Goal: Communication & Community: Answer question/provide support

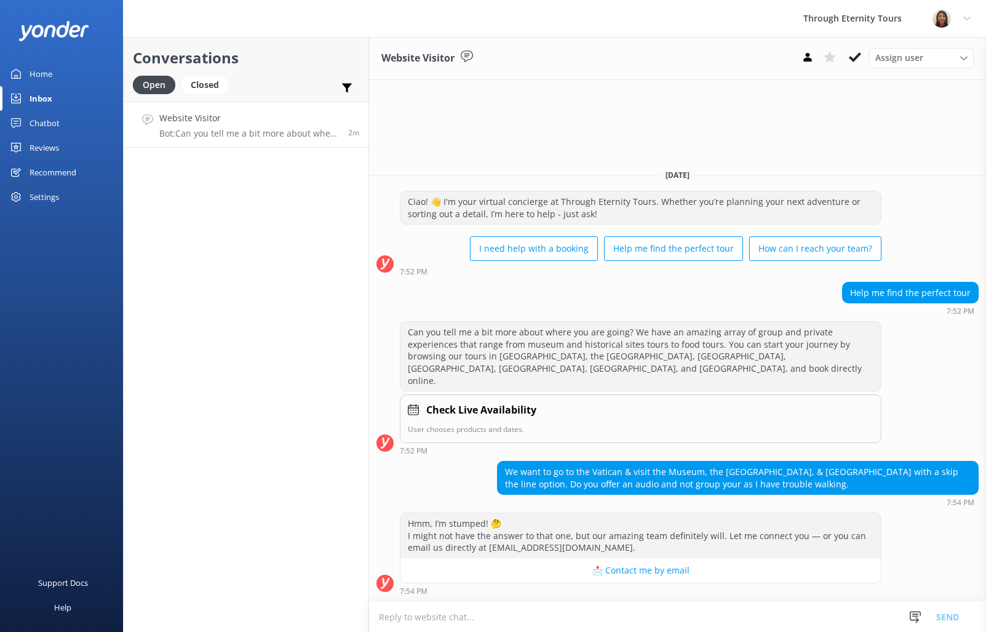
click at [746, 627] on textarea at bounding box center [677, 617] width 617 height 30
paste textarea "Hello, my name is [PERSON_NAME] from Through Eternity Tours. Thank you for your…"
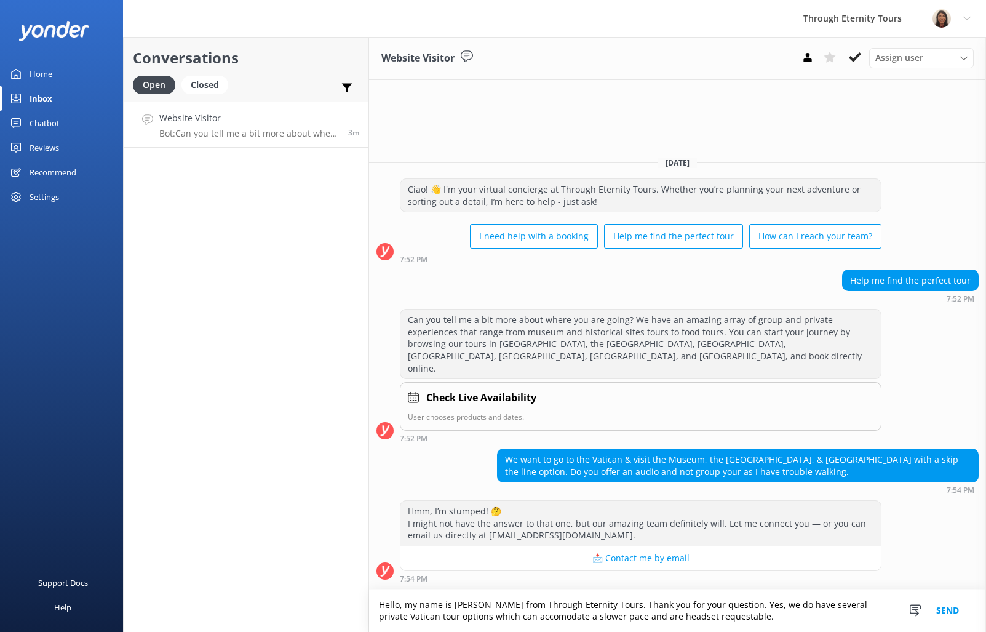
click at [482, 618] on textarea "Hello, my name is [PERSON_NAME] from Through Eternity Tours. Thank you for your…" at bounding box center [677, 611] width 617 height 42
click at [631, 609] on textarea "Hello, my name is [PERSON_NAME] from Through Eternity Tours. Thank you for your…" at bounding box center [677, 611] width 617 height 42
click at [622, 620] on textarea "Hello, my name is [PERSON_NAME] from Through Eternity Tours. Thank you for your…" at bounding box center [677, 611] width 617 height 42
click at [611, 617] on textarea "Hello, my name is [PERSON_NAME] from Through Eternity Tours. Thank you for your…" at bounding box center [677, 611] width 617 height 42
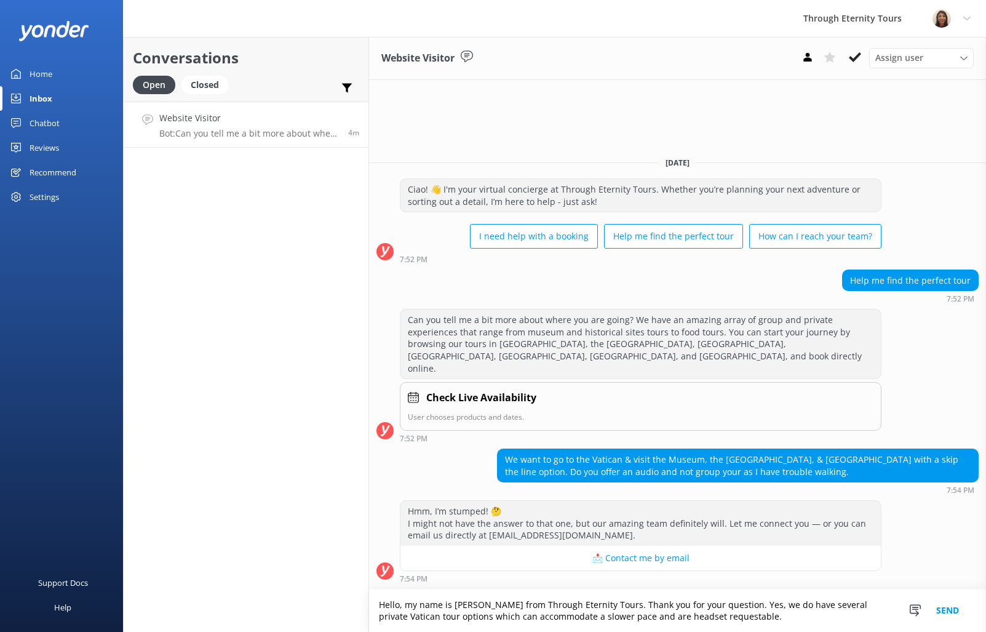
click at [611, 617] on textarea "Hello, my name is [PERSON_NAME] from Through Eternity Tours. Thank you for your…" at bounding box center [677, 611] width 617 height 42
click at [674, 615] on textarea "Hello, my name is [PERSON_NAME] from Through Eternity Tours. Thank you for your…" at bounding box center [677, 611] width 617 height 42
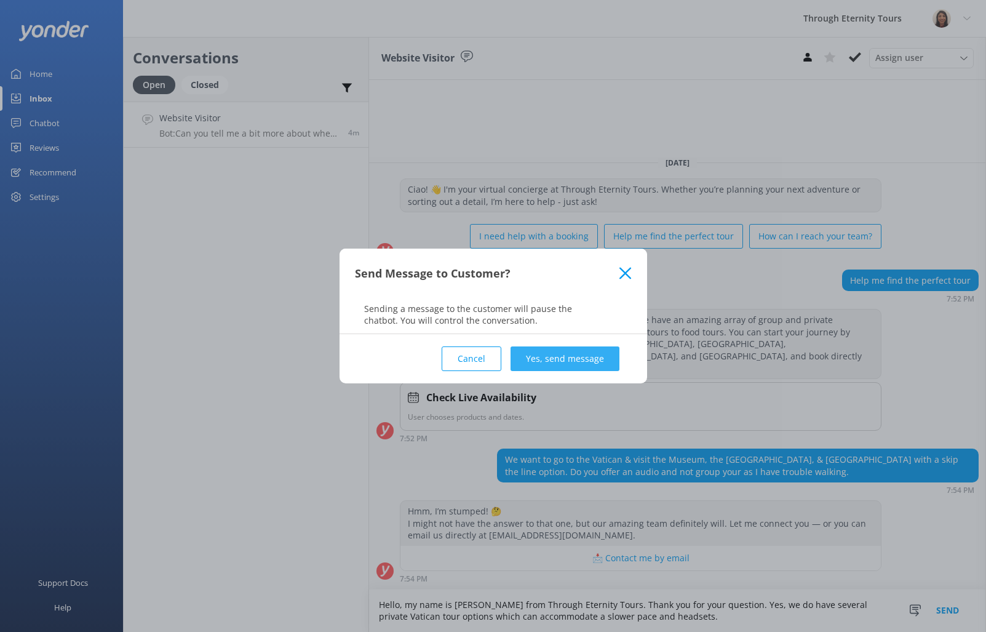
type textarea "Hello, my name is [PERSON_NAME] from Through Eternity Tours. Thank you for your…"
click at [534, 362] on button "Yes, send message" at bounding box center [565, 358] width 109 height 25
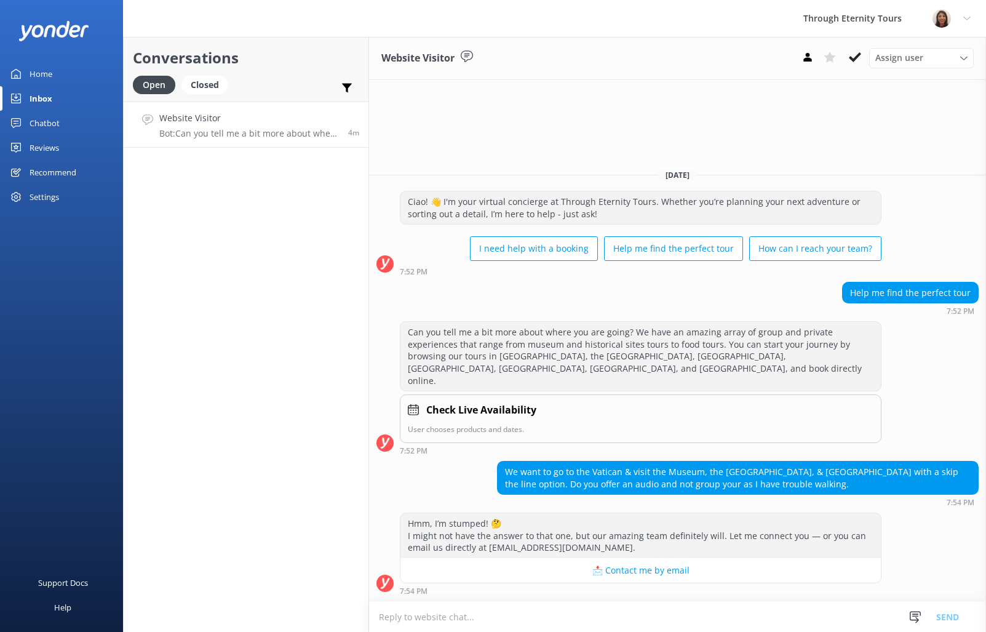
click at [925, 55] on div "Assign user" at bounding box center [922, 58] width 98 height 14
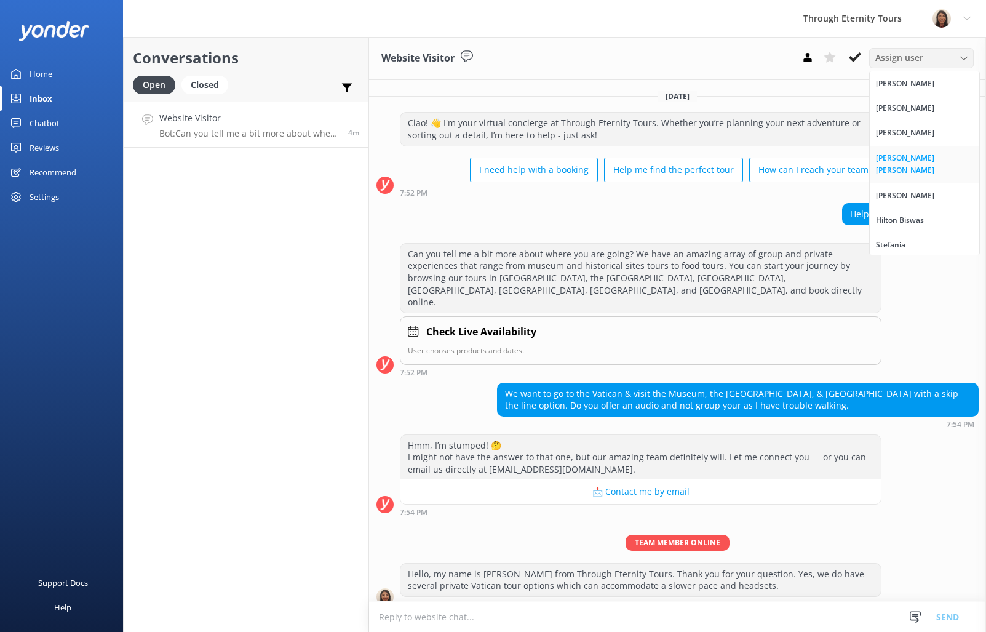
click at [893, 159] on div "[PERSON_NAME] [PERSON_NAME]" at bounding box center [924, 164] width 97 height 25
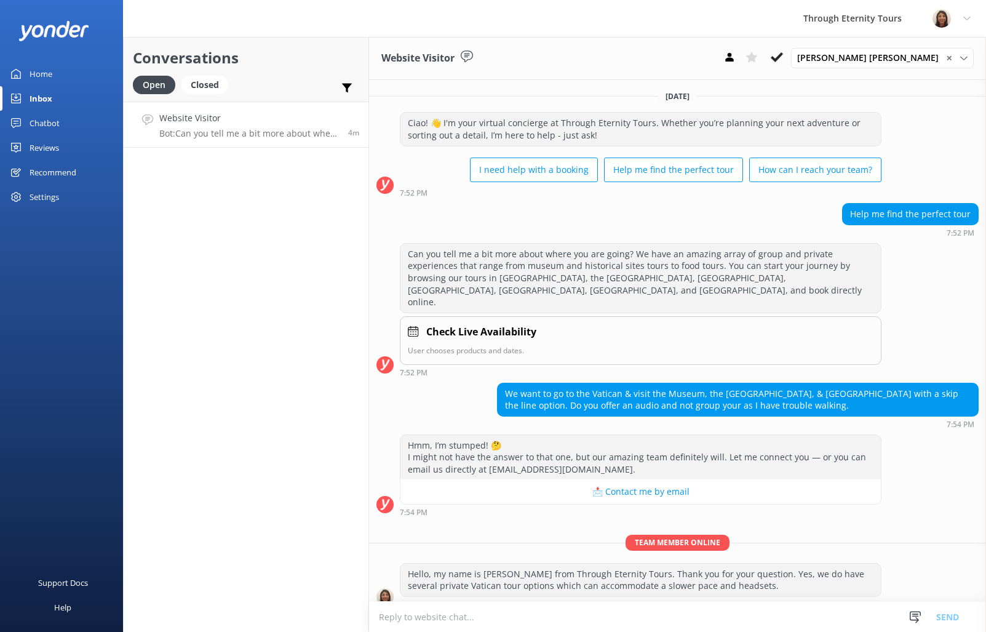
scroll to position [15, 0]
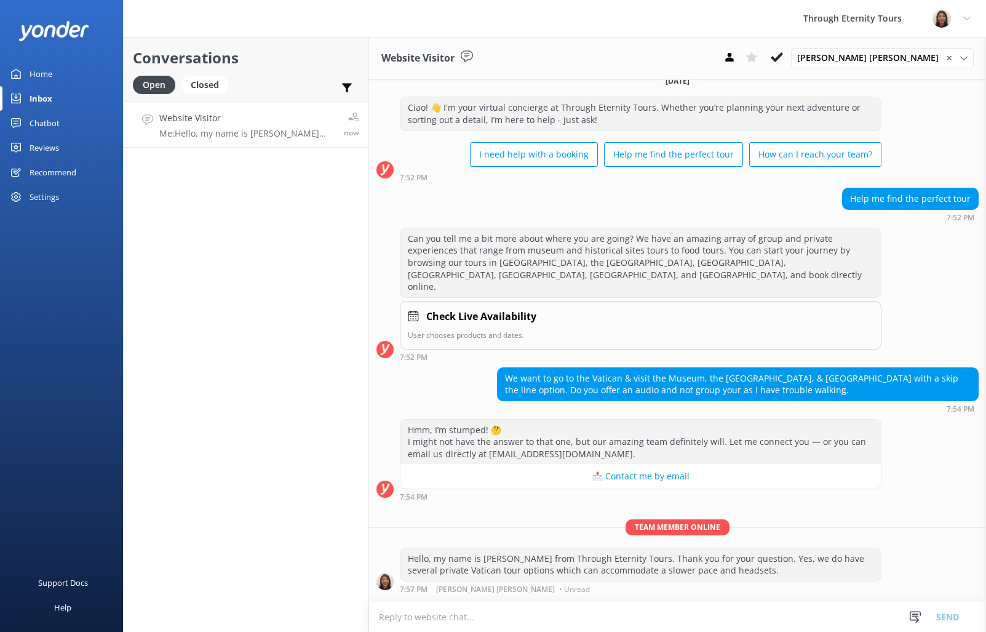
click at [786, 616] on textarea at bounding box center [677, 617] width 617 height 30
type textarea "I"
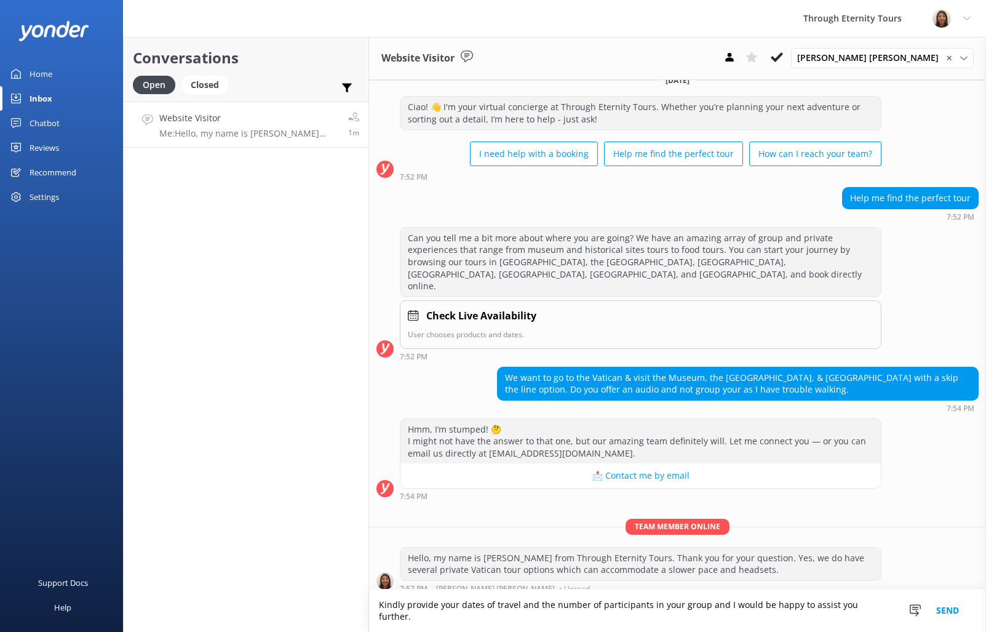
type textarea "Kindly provide your dates of travel and the number of participants in your grou…"
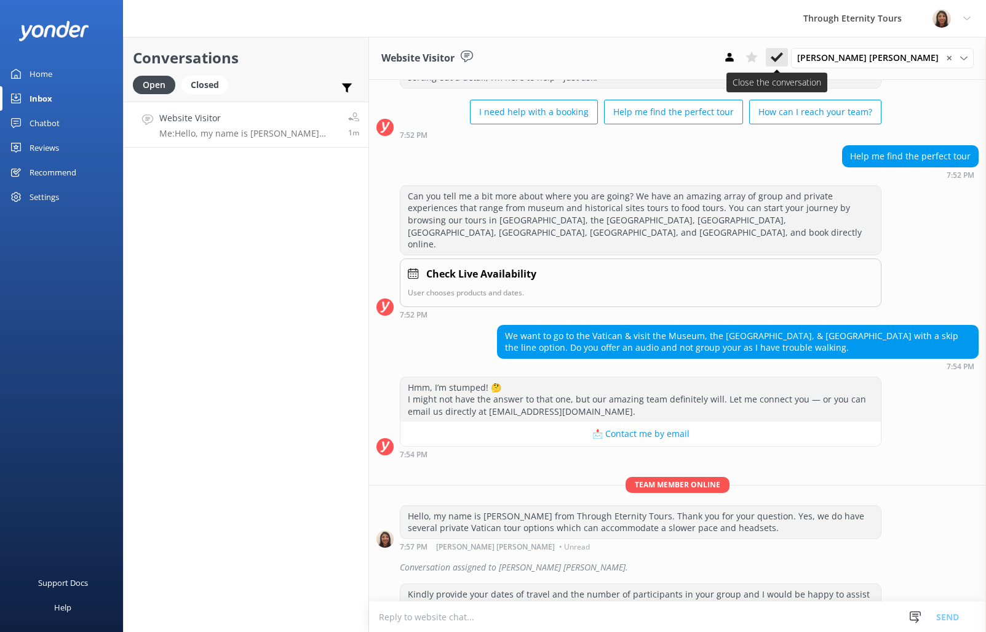
scroll to position [67, 0]
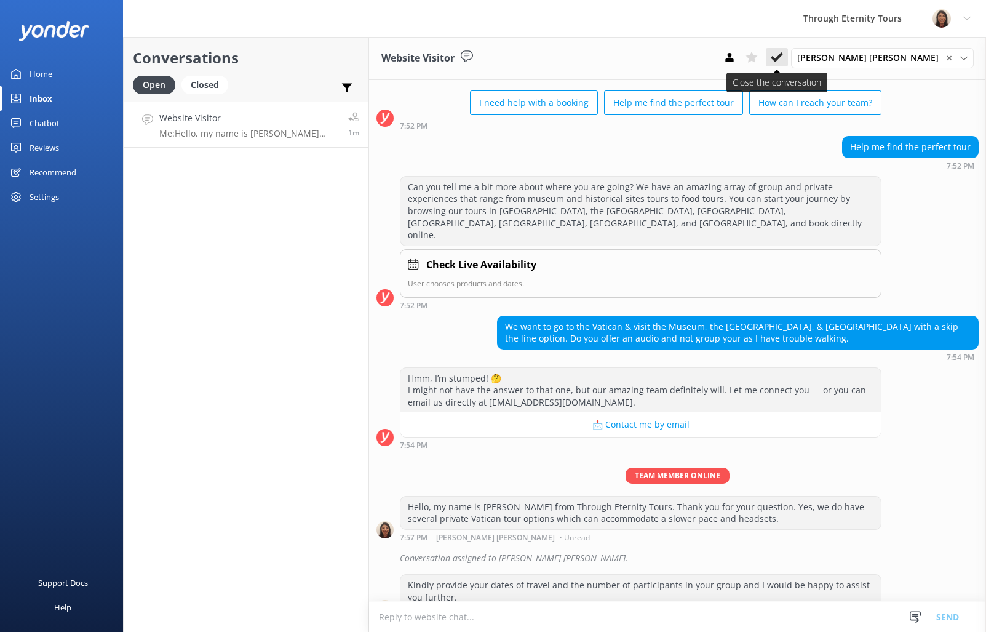
click at [783, 58] on icon at bounding box center [777, 57] width 12 height 12
